Goal: Transaction & Acquisition: Purchase product/service

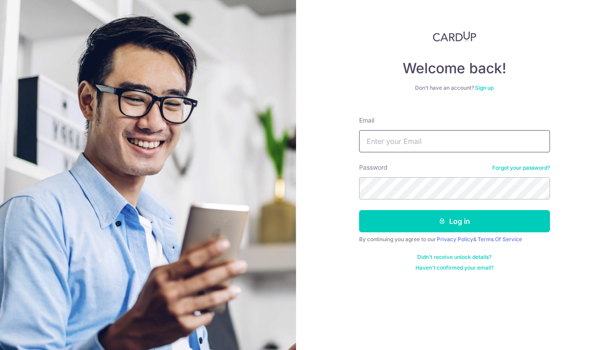
click at [421, 143] on input "Email" at bounding box center [454, 141] width 191 height 22
type input "nicole@littlefoot.sg"
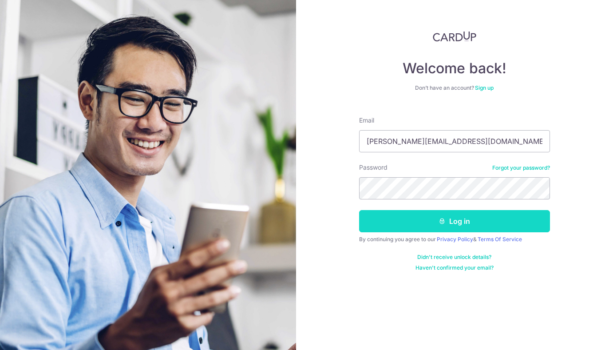
click at [457, 225] on button "Log in" at bounding box center [454, 221] width 191 height 22
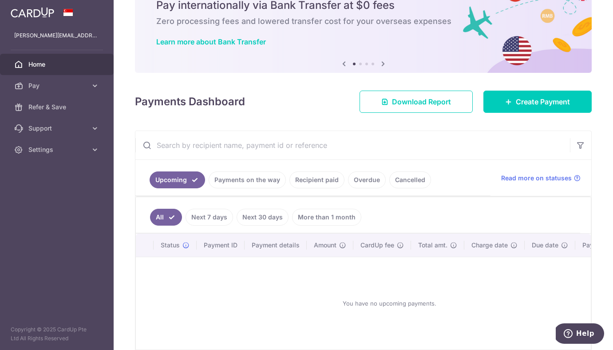
scroll to position [53, 0]
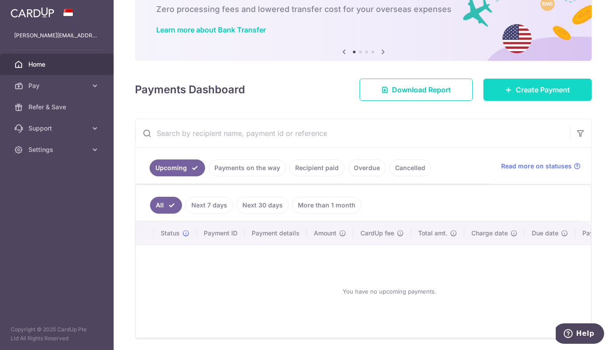
click at [513, 84] on link "Create Payment" at bounding box center [537, 90] width 108 height 22
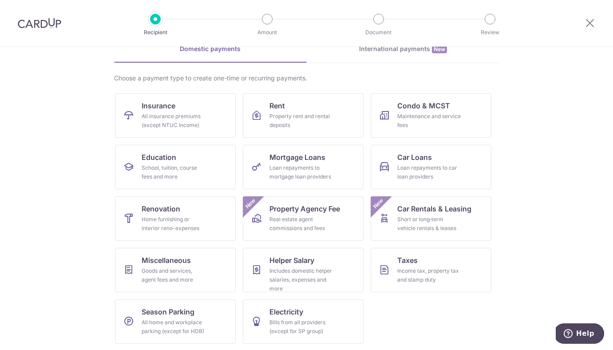
scroll to position [47, 0]
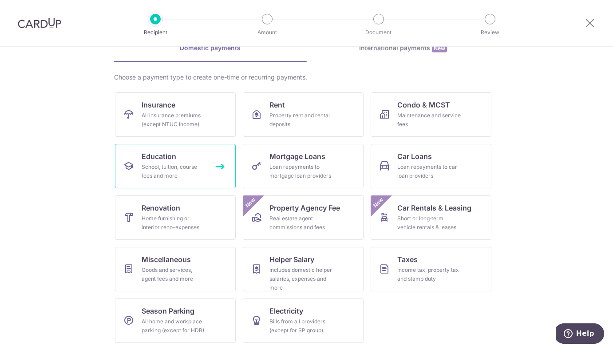
click at [194, 173] on div "School, tuition, course fees and more" at bounding box center [174, 171] width 64 height 18
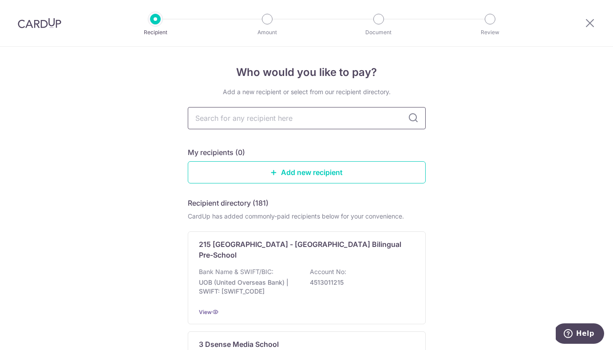
click at [369, 122] on input "text" at bounding box center [307, 118] width 238 height 22
type input "littlefoot"
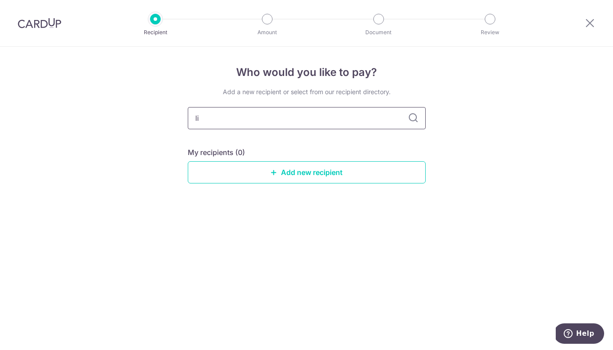
type input "l"
click at [461, 256] on div "Who would you like to pay? Add a new recipient or select from our recipient dir…" at bounding box center [306, 198] width 613 height 303
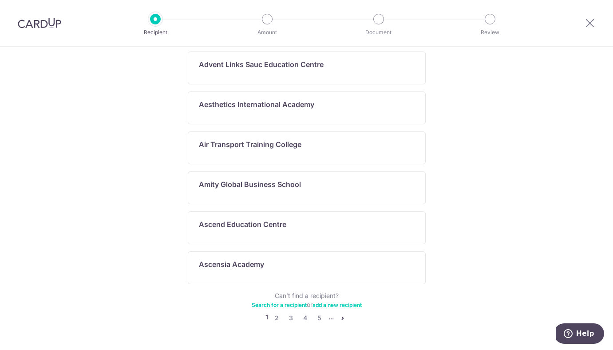
scroll to position [464, 0]
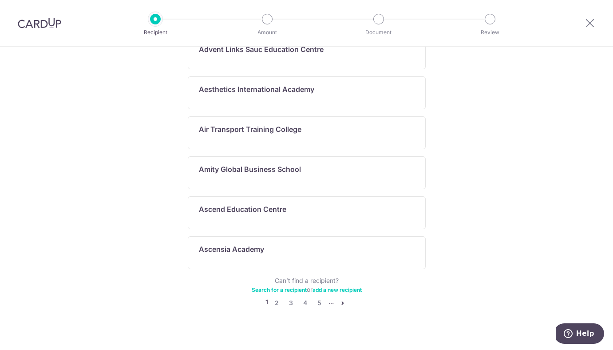
click at [298, 286] on link "Search for a recipient" at bounding box center [279, 289] width 55 height 7
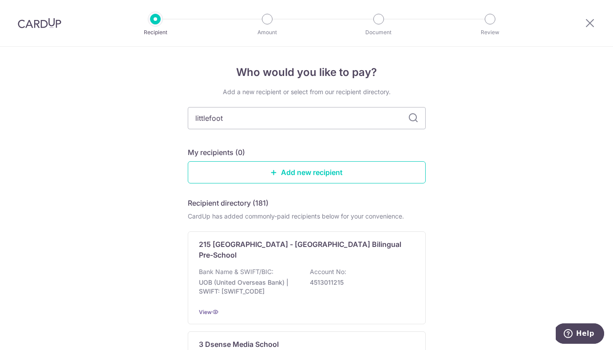
type input "littlefoot"
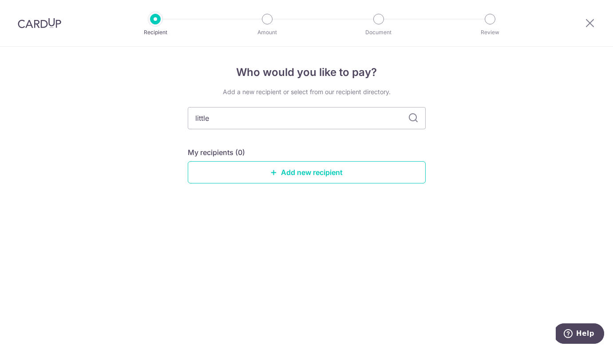
type input "little"
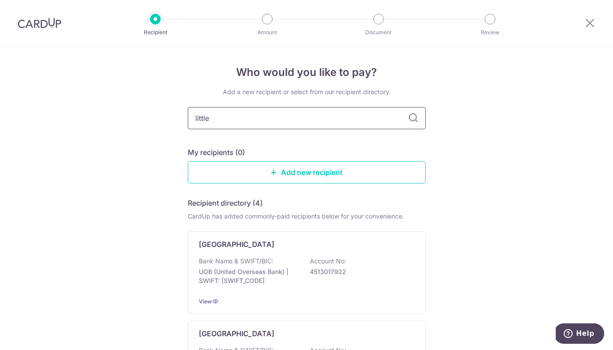
click at [347, 120] on input "little" at bounding box center [307, 118] width 238 height 22
click at [448, 182] on div "Who would you like to pay? Add a new recipient or select from our recipient dir…" at bounding box center [306, 352] width 613 height 611
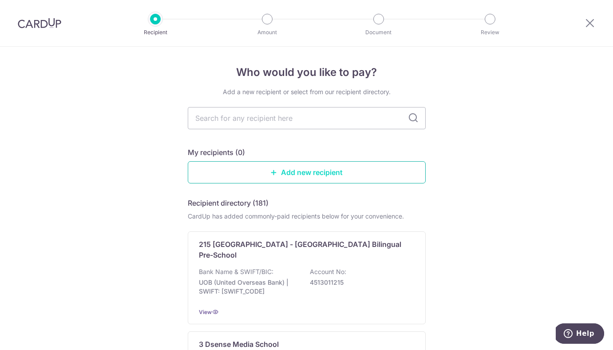
click at [371, 170] on link "Add new recipient" at bounding box center [307, 172] width 238 height 22
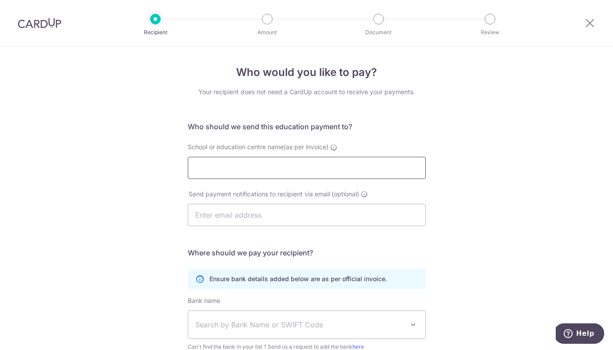
click at [371, 170] on input "School or education centre name(as per invoice)" at bounding box center [307, 168] width 238 height 22
type input "Littlefoot Developmental Servies"
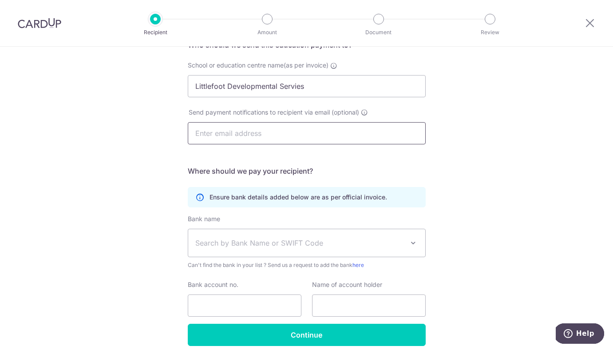
scroll to position [119, 0]
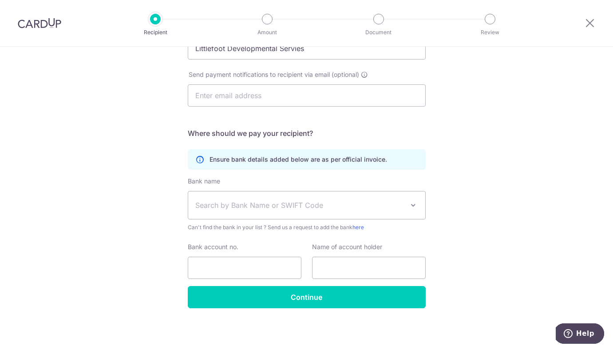
click at [387, 205] on span "Search by Bank Name or SWIFT Code" at bounding box center [299, 205] width 209 height 11
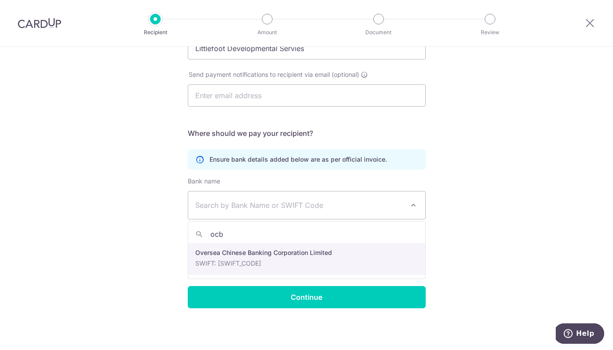
type input "ocbc"
select select "12"
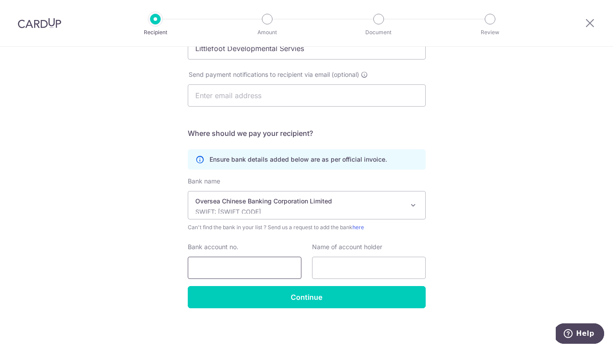
click at [250, 266] on input "Bank account no." at bounding box center [245, 267] width 114 height 22
type input "687799411001"
click at [346, 265] on input "text" at bounding box center [369, 267] width 114 height 22
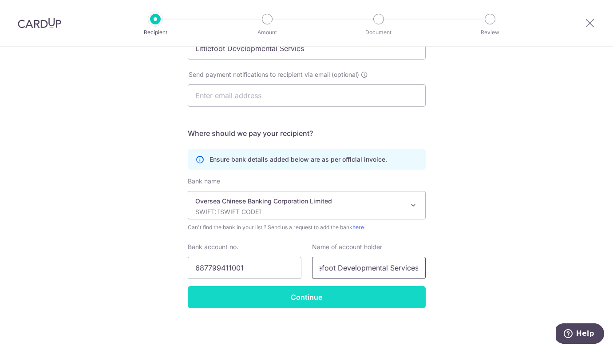
type input "Littlefoot Developmental Services"
click at [334, 297] on input "Continue" at bounding box center [307, 297] width 238 height 22
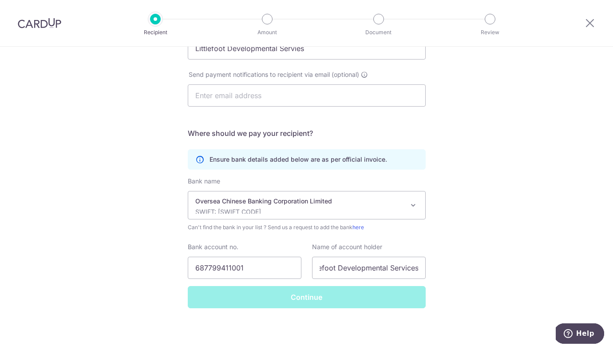
scroll to position [0, 0]
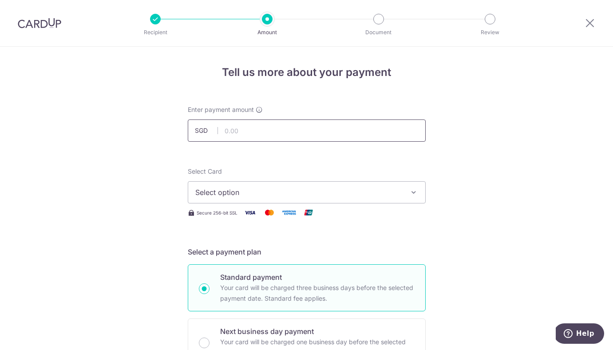
click at [329, 123] on input "text" at bounding box center [307, 130] width 238 height 22
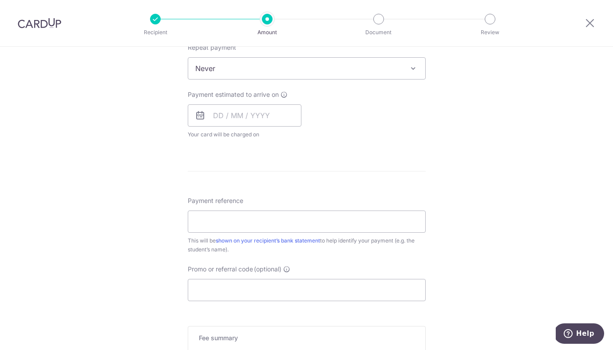
scroll to position [500, 0]
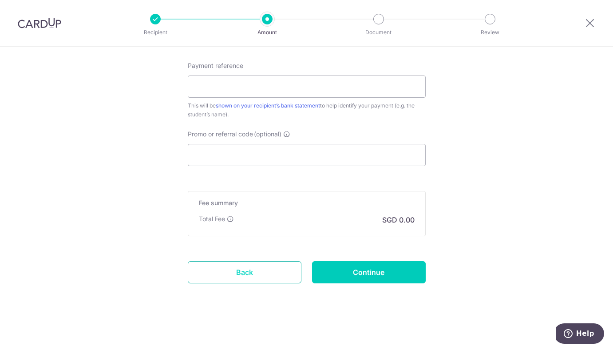
click at [248, 269] on link "Back" at bounding box center [245, 272] width 114 height 22
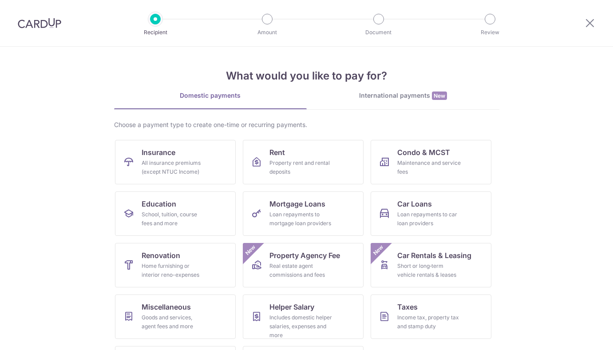
scroll to position [47, 0]
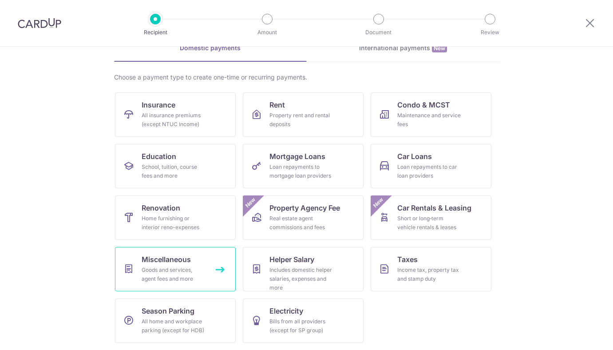
click at [201, 269] on div "Goods and services, agent fees and more" at bounding box center [174, 274] width 64 height 18
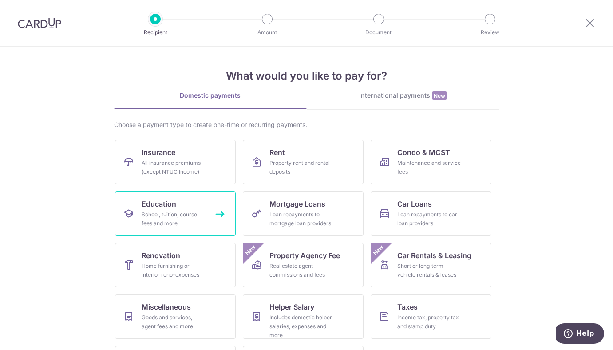
click at [174, 219] on div "School, tuition, course fees and more" at bounding box center [174, 219] width 64 height 18
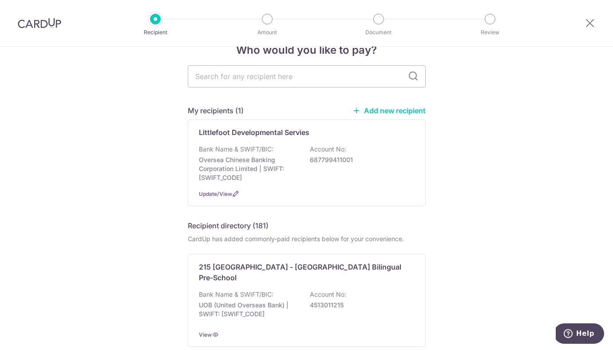
scroll to position [25, 0]
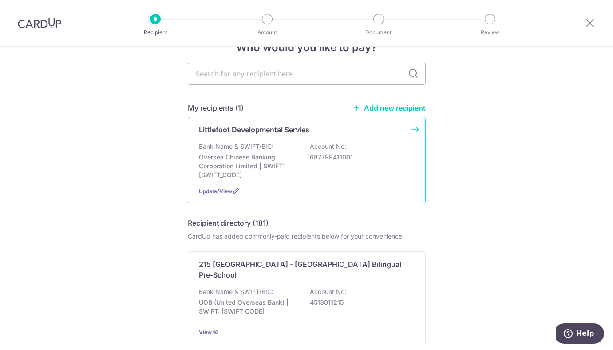
click at [305, 166] on div "Bank Name & SWIFT/BIC: Oversea Chinese Banking Corporation Limited | SWIFT: OCB…" at bounding box center [307, 160] width 216 height 37
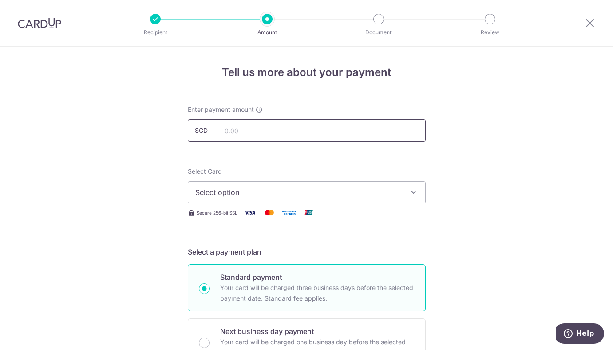
click at [367, 130] on input "text" at bounding box center [307, 130] width 238 height 22
type input "7,400.00"
click at [419, 189] on button "Select option" at bounding box center [307, 192] width 238 height 22
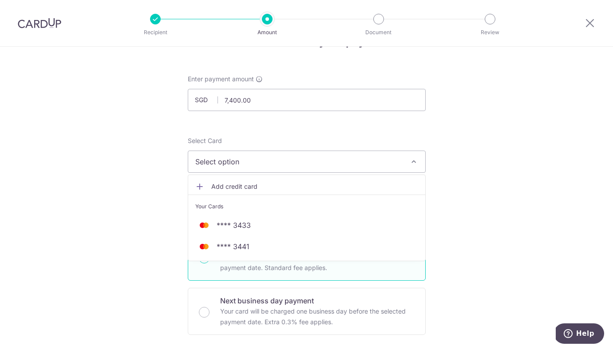
scroll to position [35, 0]
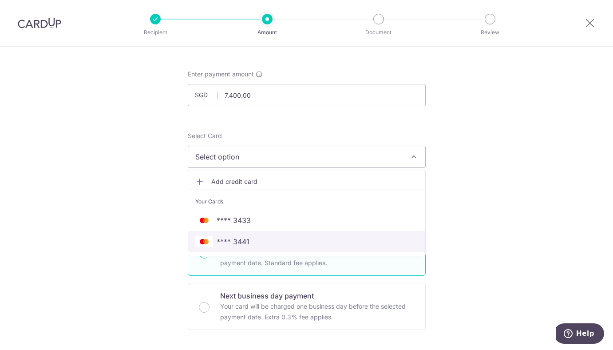
click at [371, 242] on span "**** 3441" at bounding box center [306, 241] width 223 height 11
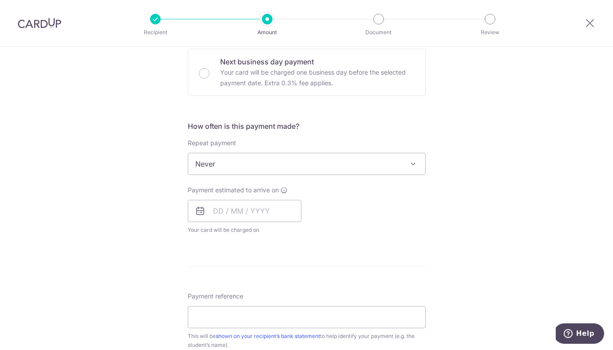
scroll to position [270, 0]
click at [262, 208] on input "text" at bounding box center [245, 210] width 114 height 22
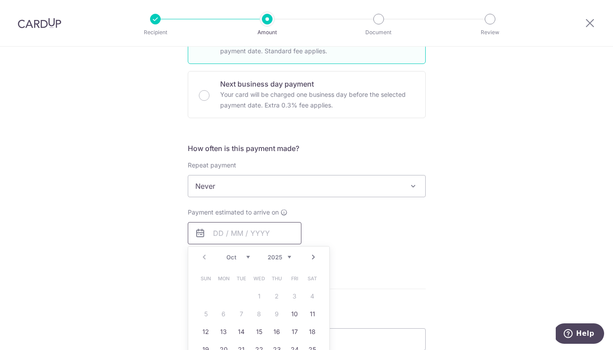
scroll to position [190, 0]
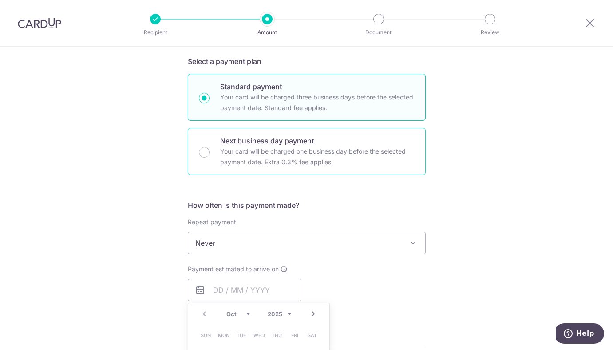
click at [252, 162] on p "Your card will be charged one business day before the selected payment date. Ex…" at bounding box center [317, 156] width 194 height 21
click at [209, 158] on input "Next business day payment Your card will be charged one business day before the…" at bounding box center [204, 152] width 11 height 11
radio input "false"
radio input "true"
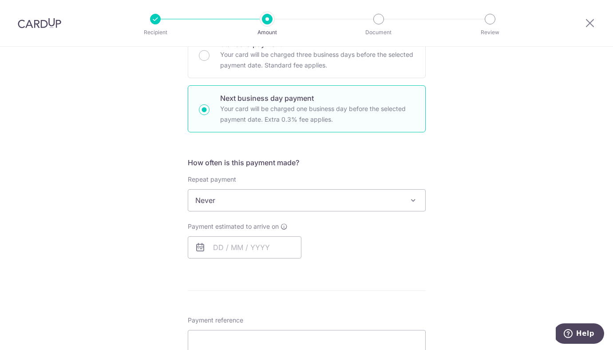
scroll to position [259, 0]
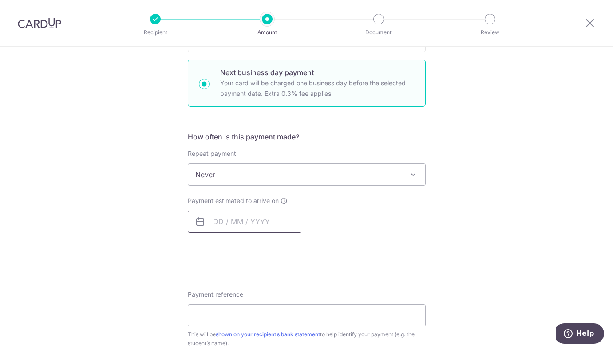
click at [265, 223] on input "text" at bounding box center [245, 221] width 114 height 22
click at [375, 234] on div "How often is this payment made? Repeat payment Never Every week Every month Eve…" at bounding box center [307, 185] width 238 height 108
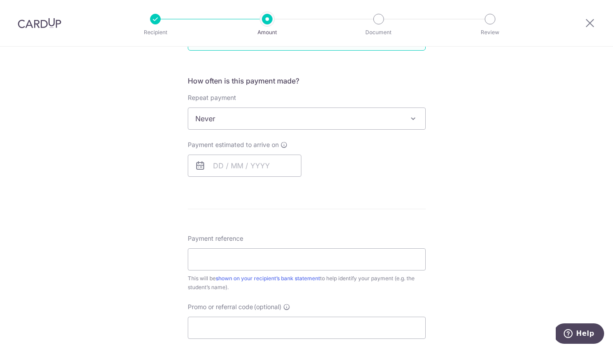
scroll to position [314, 0]
click at [276, 169] on input "text" at bounding box center [245, 166] width 114 height 22
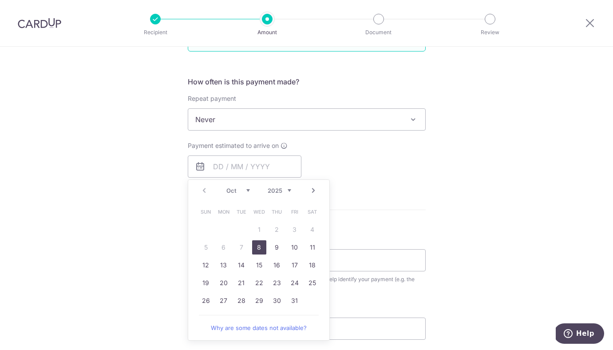
click at [257, 247] on link "8" at bounding box center [259, 247] width 14 height 14
type input "[DATE]"
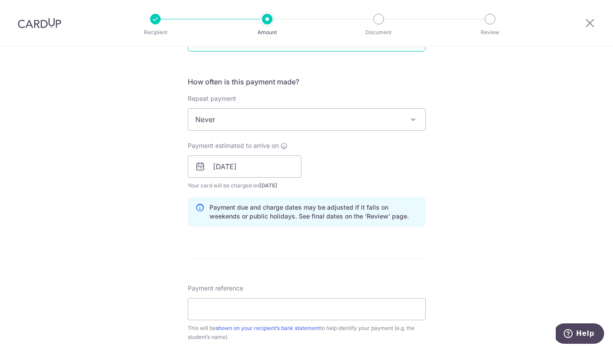
click at [434, 185] on div "Tell us more about your payment Enter payment amount SGD 7,400.00 7400.00 Selec…" at bounding box center [306, 174] width 613 height 882
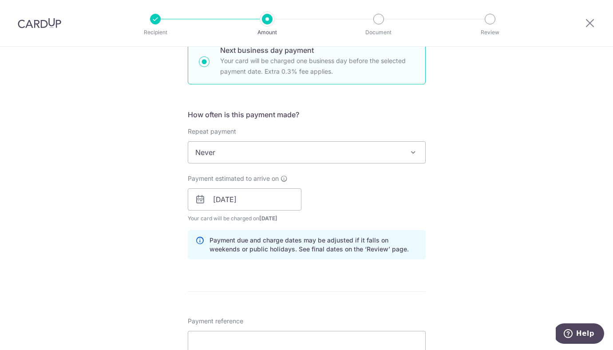
scroll to position [281, 0]
click at [228, 202] on input "[DATE]" at bounding box center [245, 199] width 114 height 22
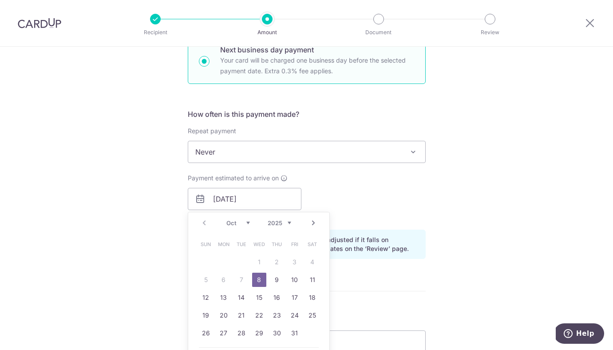
click at [137, 228] on div "Tell us more about your payment Enter payment amount SGD 7,400.00 7400.00 Selec…" at bounding box center [306, 206] width 613 height 882
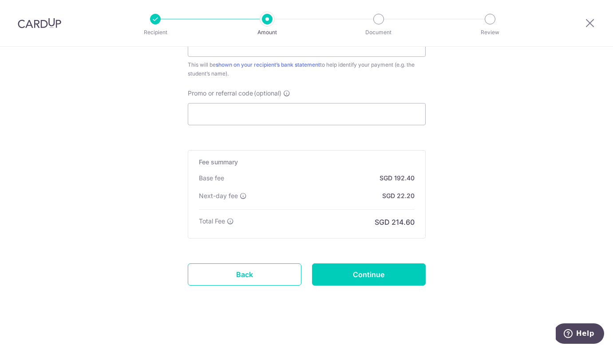
scroll to position [579, 0]
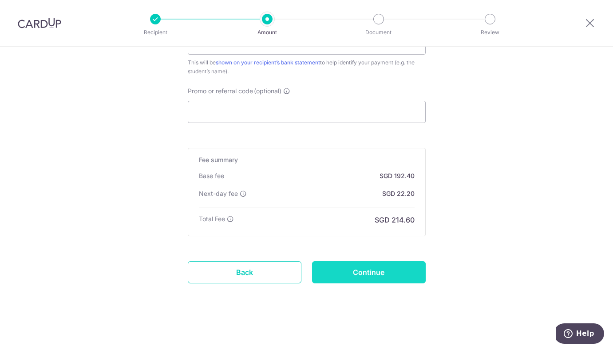
click at [378, 273] on input "Continue" at bounding box center [369, 272] width 114 height 22
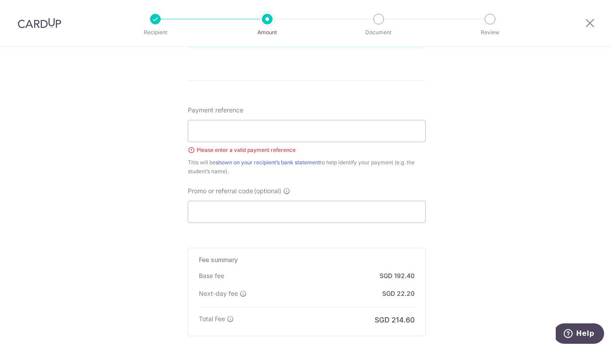
scroll to position [491, 0]
click at [321, 128] on input "Payment reference" at bounding box center [307, 132] width 238 height 22
type input "E"
type input "LF001620"
click at [471, 179] on div "Tell us more about your payment Enter payment amount SGD 7,400.00 7400.00 Selec…" at bounding box center [306, 3] width 613 height 895
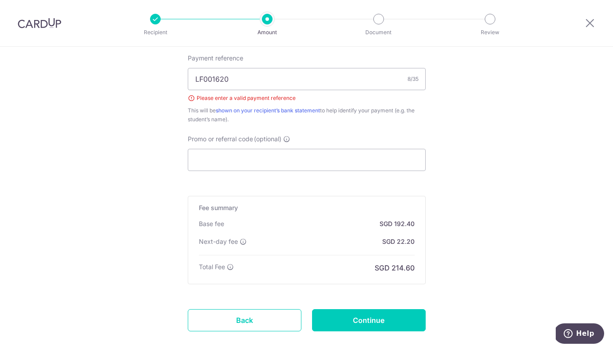
scroll to position [592, 0]
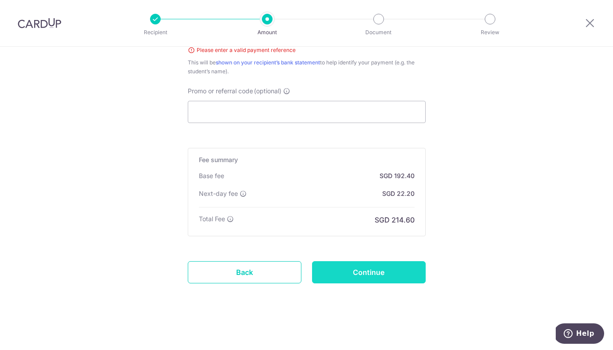
click at [375, 272] on input "Continue" at bounding box center [369, 272] width 114 height 22
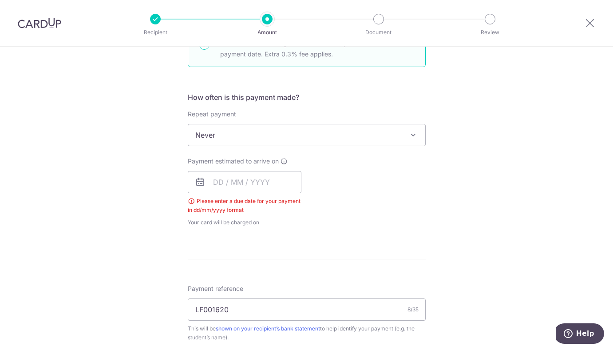
scroll to position [288, 0]
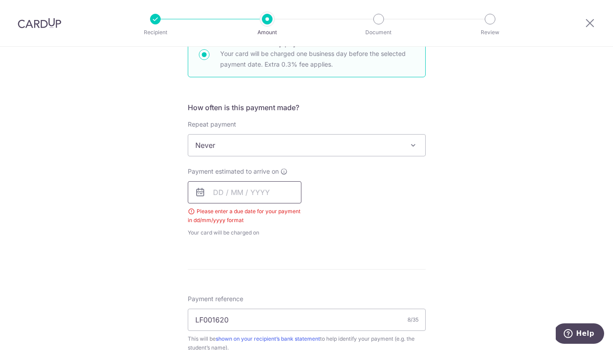
click at [252, 199] on input "text" at bounding box center [245, 192] width 114 height 22
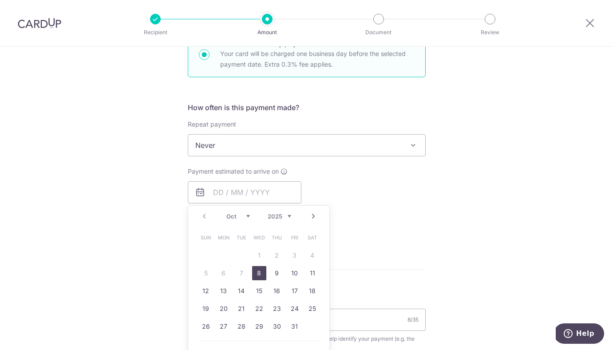
click at [258, 272] on link "8" at bounding box center [259, 273] width 14 height 14
type input "[DATE]"
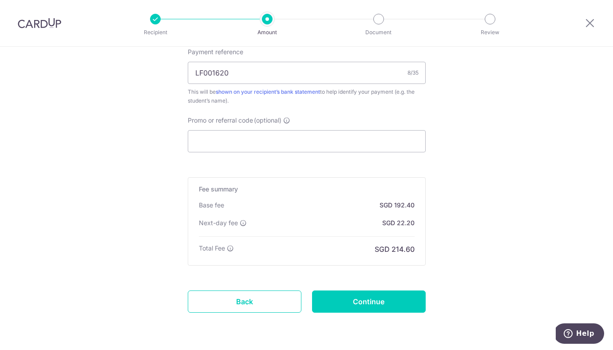
scroll to position [579, 0]
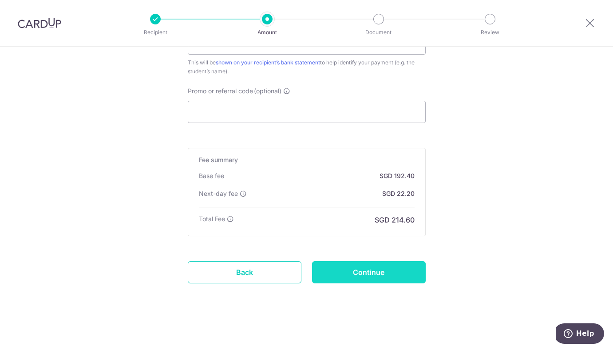
click at [373, 268] on input "Continue" at bounding box center [369, 272] width 114 height 22
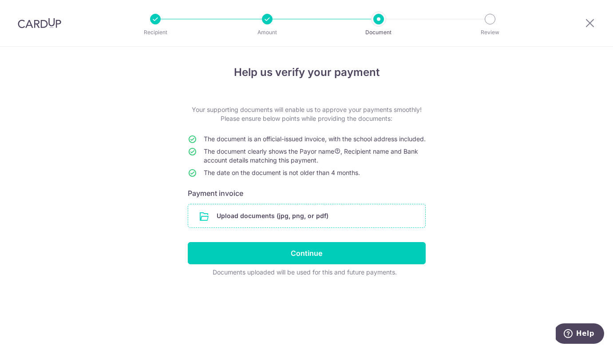
click at [360, 226] on input "file" at bounding box center [306, 215] width 237 height 23
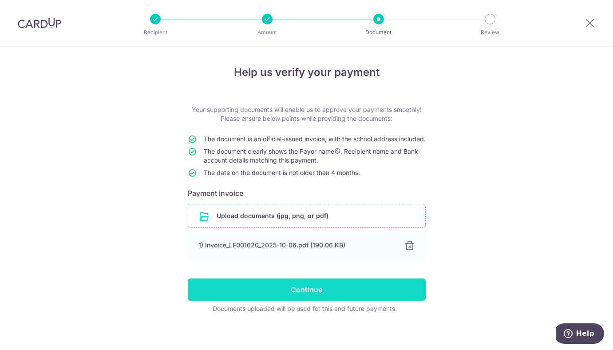
click at [346, 300] on input "Continue" at bounding box center [307, 289] width 238 height 22
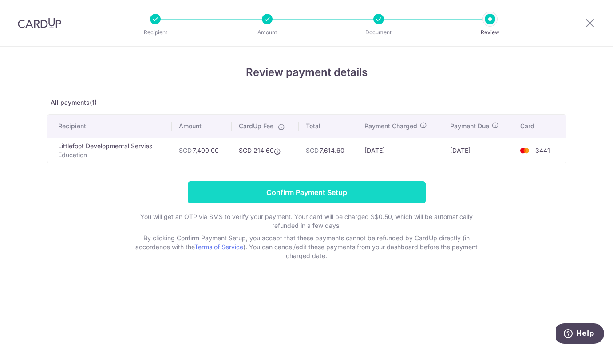
click at [372, 195] on input "Confirm Payment Setup" at bounding box center [307, 192] width 238 height 22
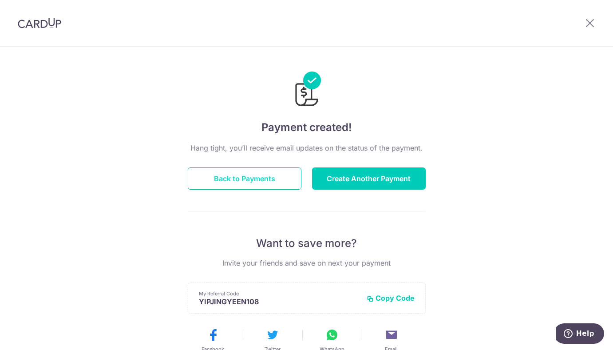
click at [271, 179] on button "Back to Payments" at bounding box center [245, 178] width 114 height 22
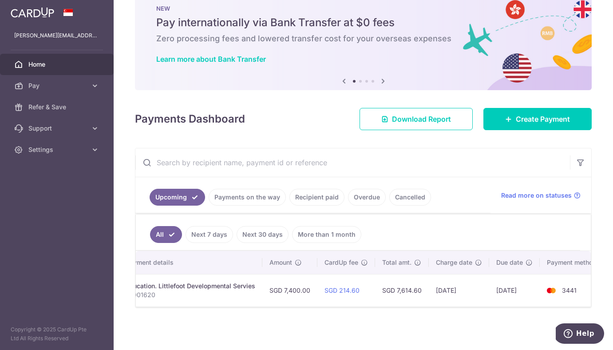
scroll to position [0, 169]
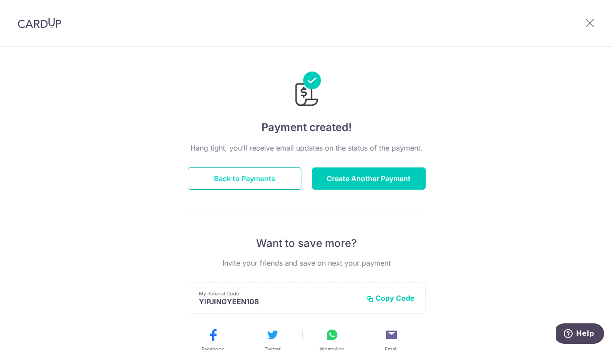
click at [247, 179] on button "Back to Payments" at bounding box center [245, 178] width 114 height 22
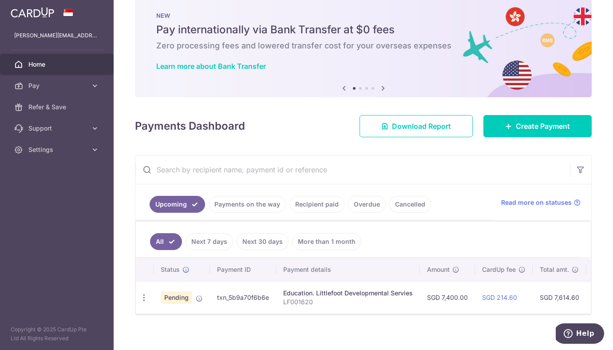
scroll to position [24, 0]
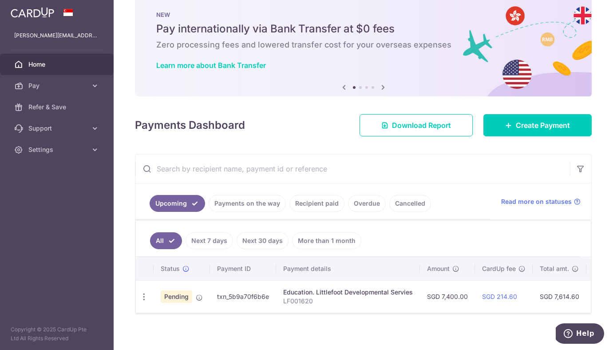
scroll to position [24, 0]
